Goal: Transaction & Acquisition: Purchase product/service

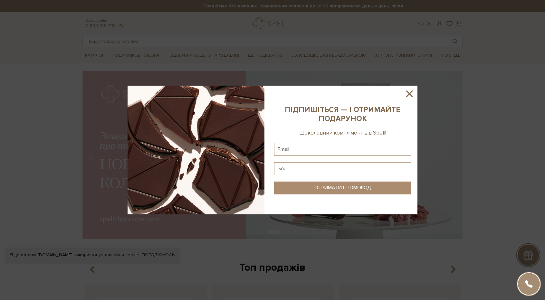
click at [410, 90] on icon at bounding box center [409, 93] width 11 height 11
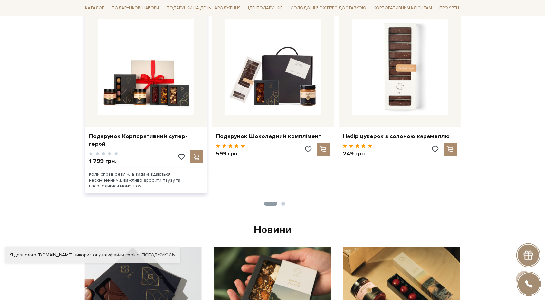
scroll to position [139, 0]
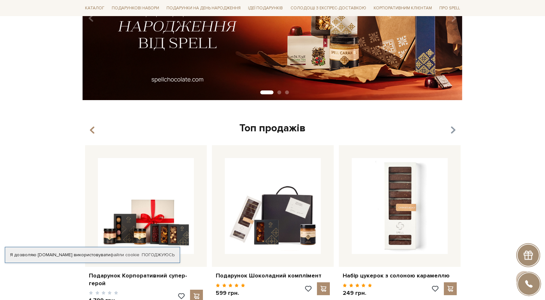
click at [452, 130] on icon "button" at bounding box center [452, 130] width 5 height 11
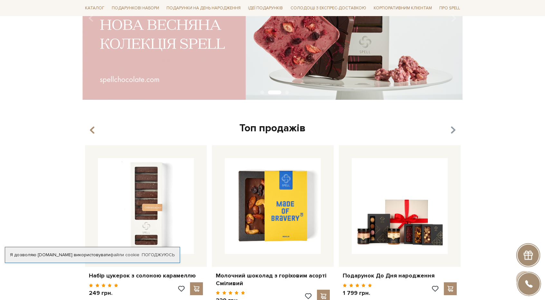
click at [452, 130] on icon "button" at bounding box center [452, 130] width 5 height 11
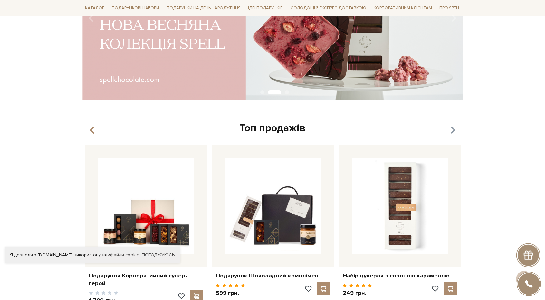
click at [452, 130] on icon "button" at bounding box center [452, 130] width 5 height 11
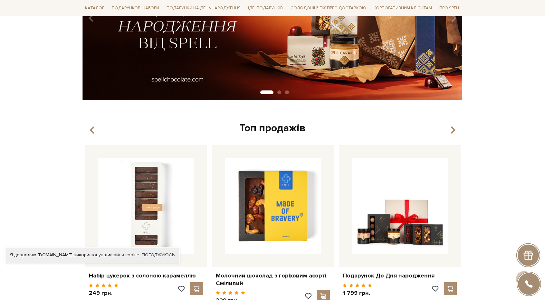
click at [93, 136] on div "Топ продажів Набір цукерок з солоною карамеллю 1 2" at bounding box center [273, 229] width 388 height 215
click at [88, 128] on div "Топ продажів" at bounding box center [272, 129] width 380 height 14
click at [96, 128] on div "Топ продажів" at bounding box center [272, 129] width 380 height 14
click at [90, 128] on icon "button" at bounding box center [92, 130] width 5 height 11
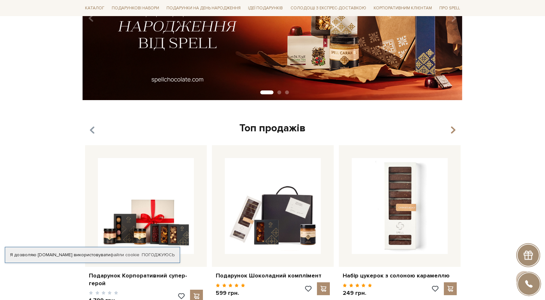
click at [90, 128] on icon "button" at bounding box center [92, 130] width 5 height 11
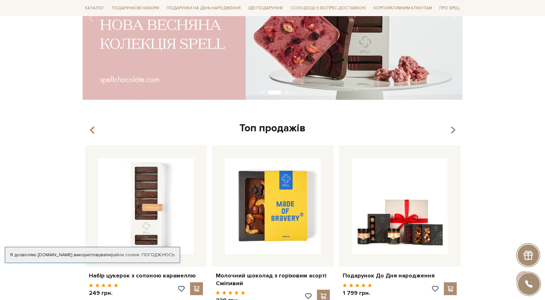
click at [454, 130] on icon "button" at bounding box center [452, 130] width 5 height 11
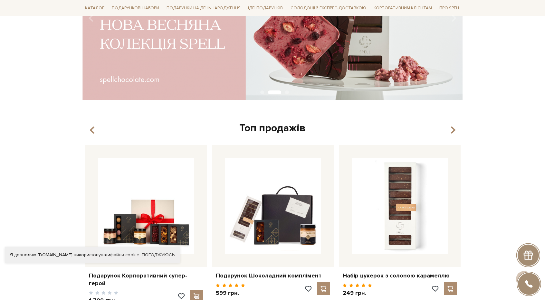
scroll to position [279, 0]
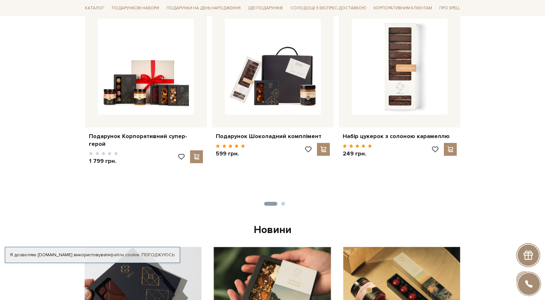
click at [411, 2] on li "Корпоративним клієнтам" at bounding box center [402, 8] width 63 height 16
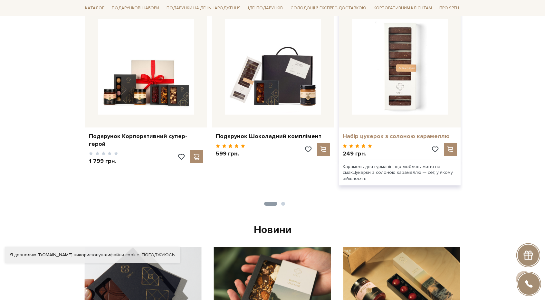
scroll to position [139, 0]
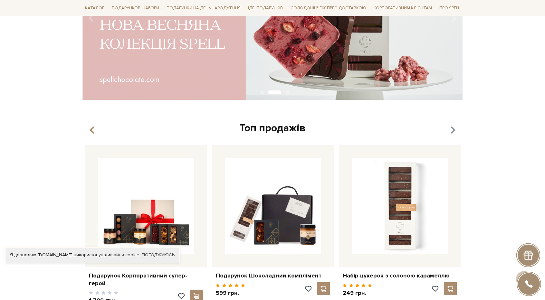
click at [452, 130] on icon "button" at bounding box center [452, 130] width 5 height 11
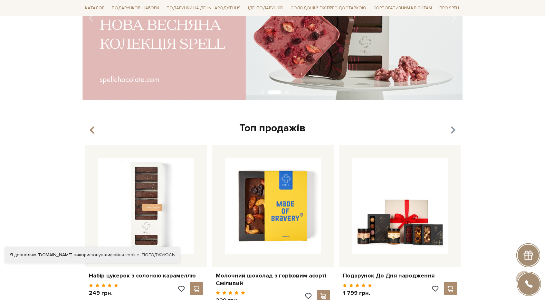
click at [452, 130] on icon "button" at bounding box center [452, 130] width 5 height 11
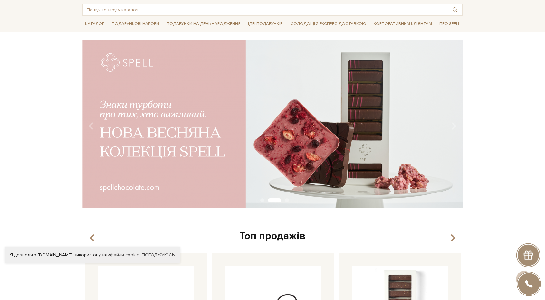
scroll to position [0, 0]
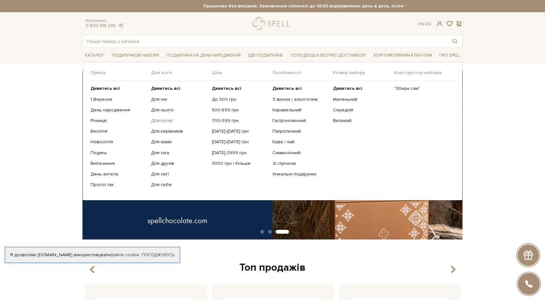
click at [166, 119] on link "Для колег" at bounding box center [179, 121] width 56 height 6
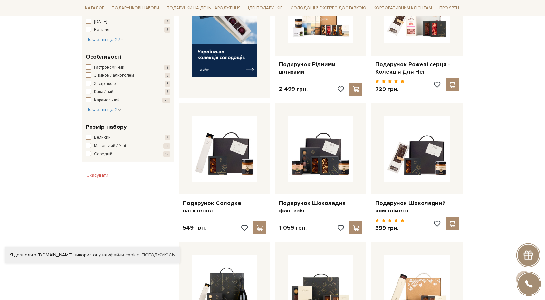
scroll to position [279, 0]
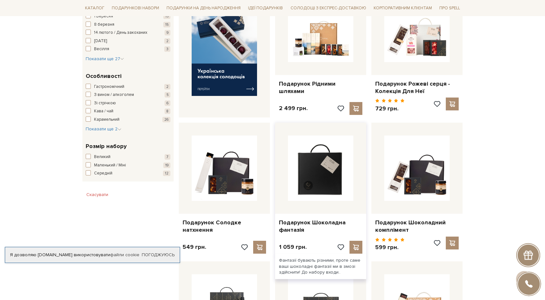
click at [321, 177] on img at bounding box center [320, 168] width 65 height 65
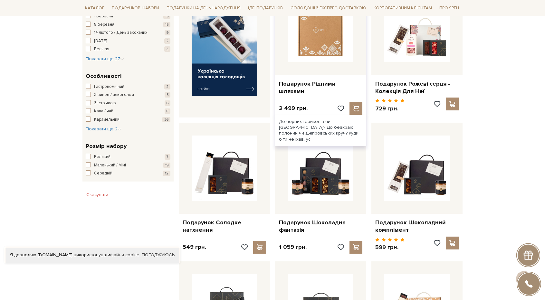
scroll to position [419, 0]
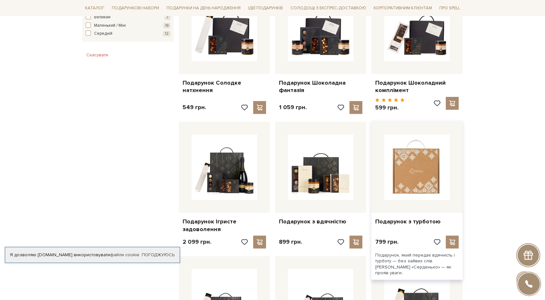
click at [430, 168] on img at bounding box center [416, 167] width 65 height 65
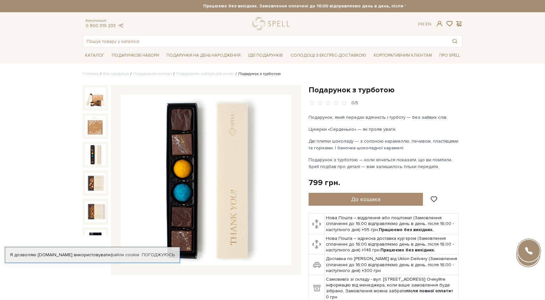
click at [94, 158] on img at bounding box center [95, 154] width 21 height 21
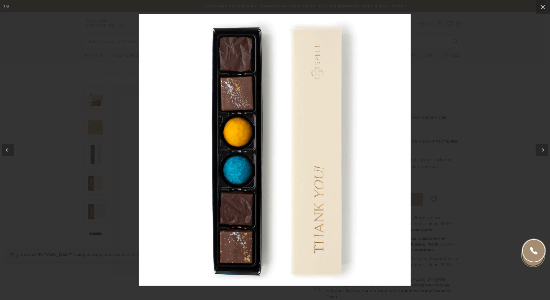
click at [461, 107] on div at bounding box center [275, 150] width 550 height 300
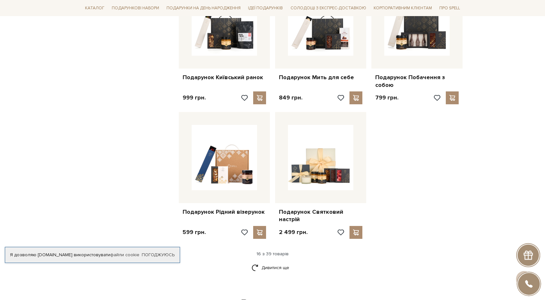
scroll to position [837, 0]
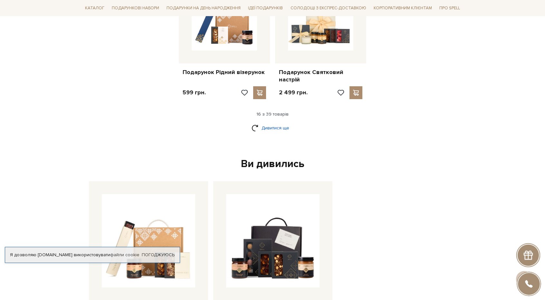
click at [269, 122] on link "Дивитися ще" at bounding box center [273, 127] width 42 height 11
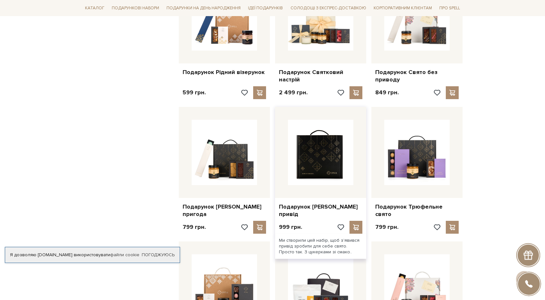
click at [327, 163] on img at bounding box center [320, 152] width 65 height 65
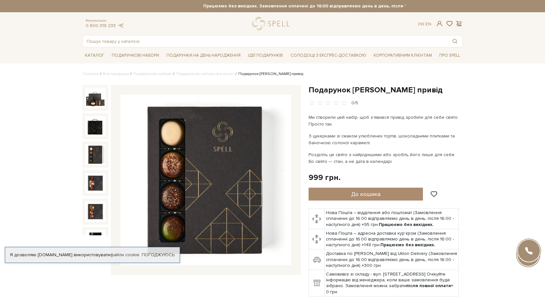
click at [89, 156] on img at bounding box center [95, 154] width 21 height 21
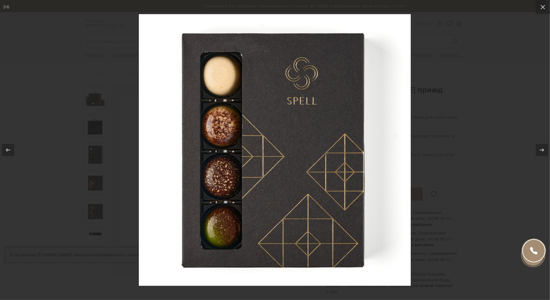
drag, startPoint x: 464, startPoint y: 92, endPoint x: 120, endPoint y: 195, distance: 358.8
click at [462, 92] on div at bounding box center [275, 150] width 550 height 300
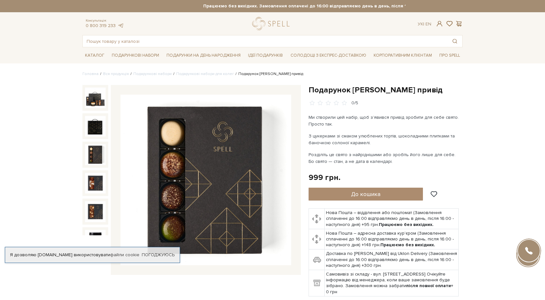
click at [84, 175] on div at bounding box center [95, 183] width 26 height 26
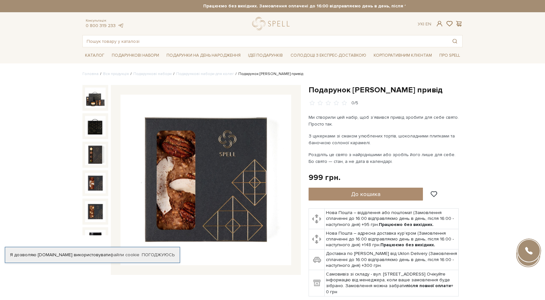
click at [104, 189] on img at bounding box center [95, 183] width 21 height 21
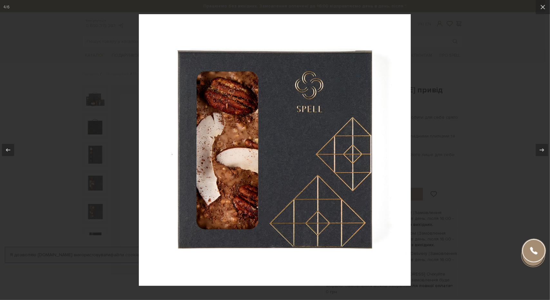
click at [462, 118] on div at bounding box center [275, 150] width 550 height 300
